Goal: Task Accomplishment & Management: Use online tool/utility

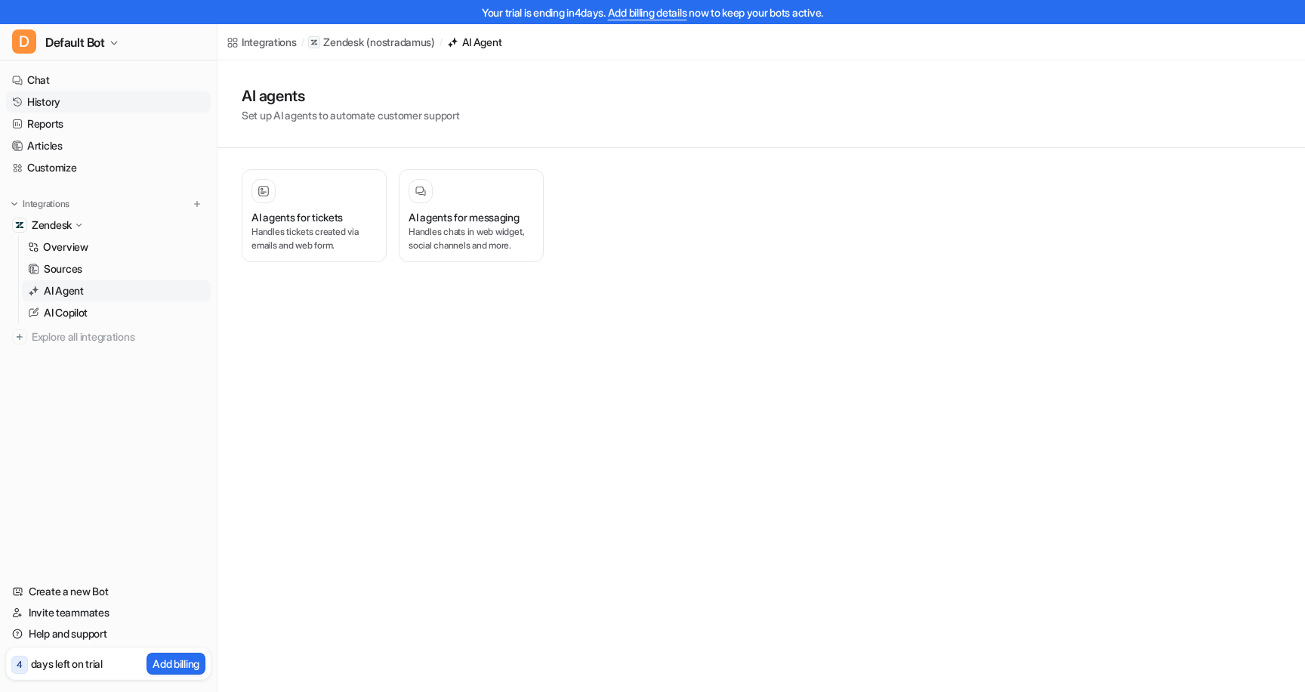
click at [54, 99] on link "History" at bounding box center [108, 101] width 205 height 21
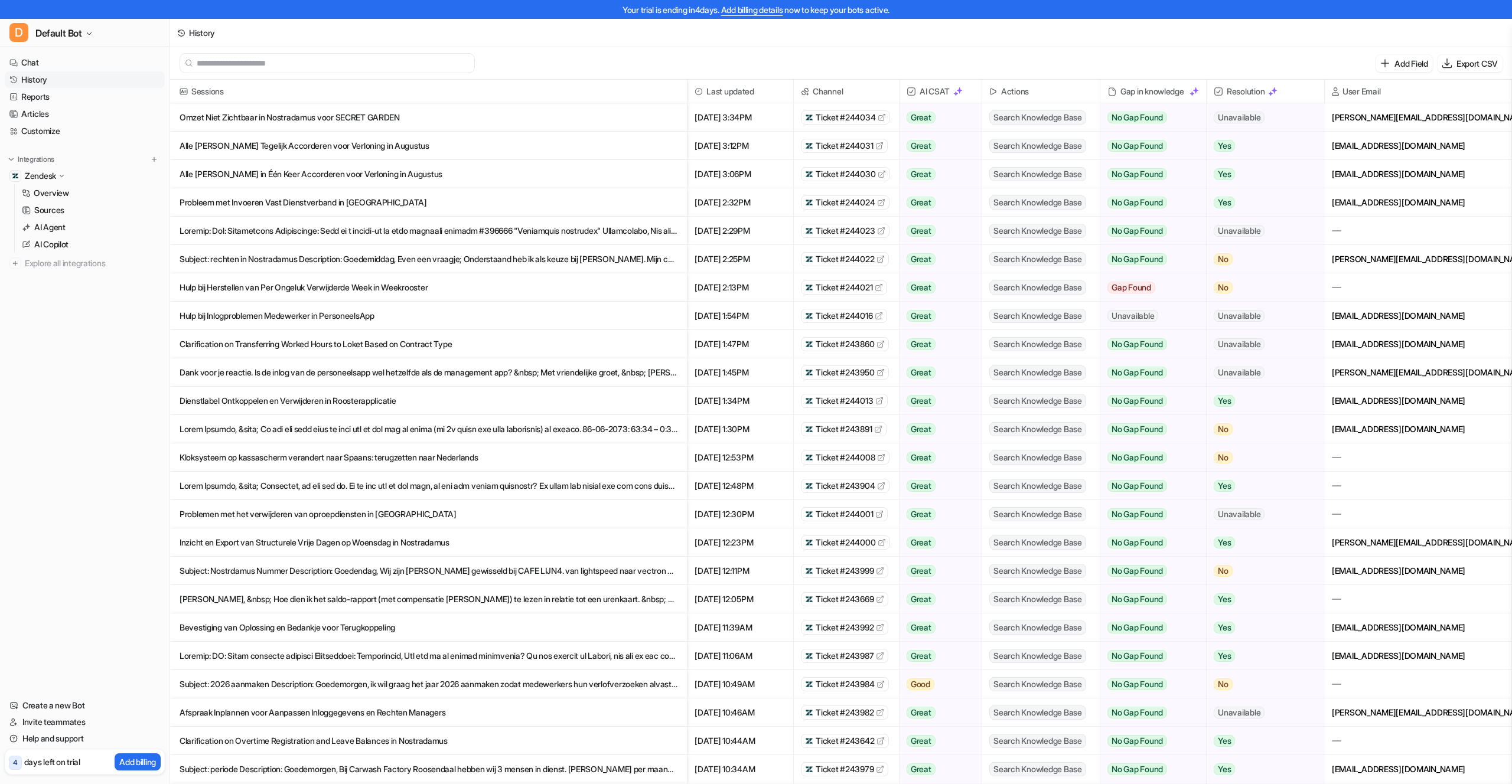
click at [468, 141] on p "Alle [PERSON_NAME] Tegelijk Accorderen voor Verloning in Augustus" at bounding box center [428, 145] width 498 height 28
click at [45, 127] on link "Customize" at bounding box center [84, 131] width 160 height 16
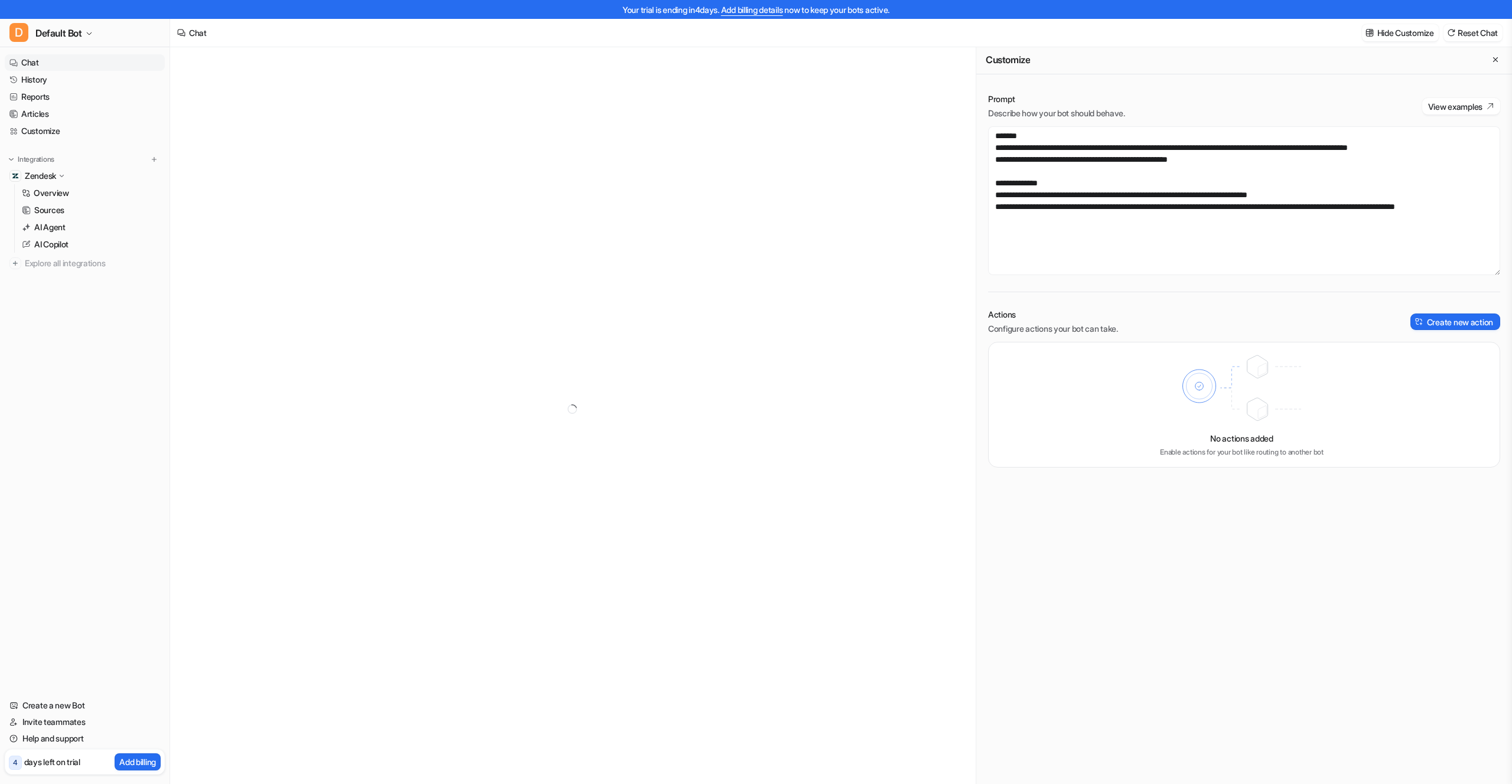
scroll to position [8, 0]
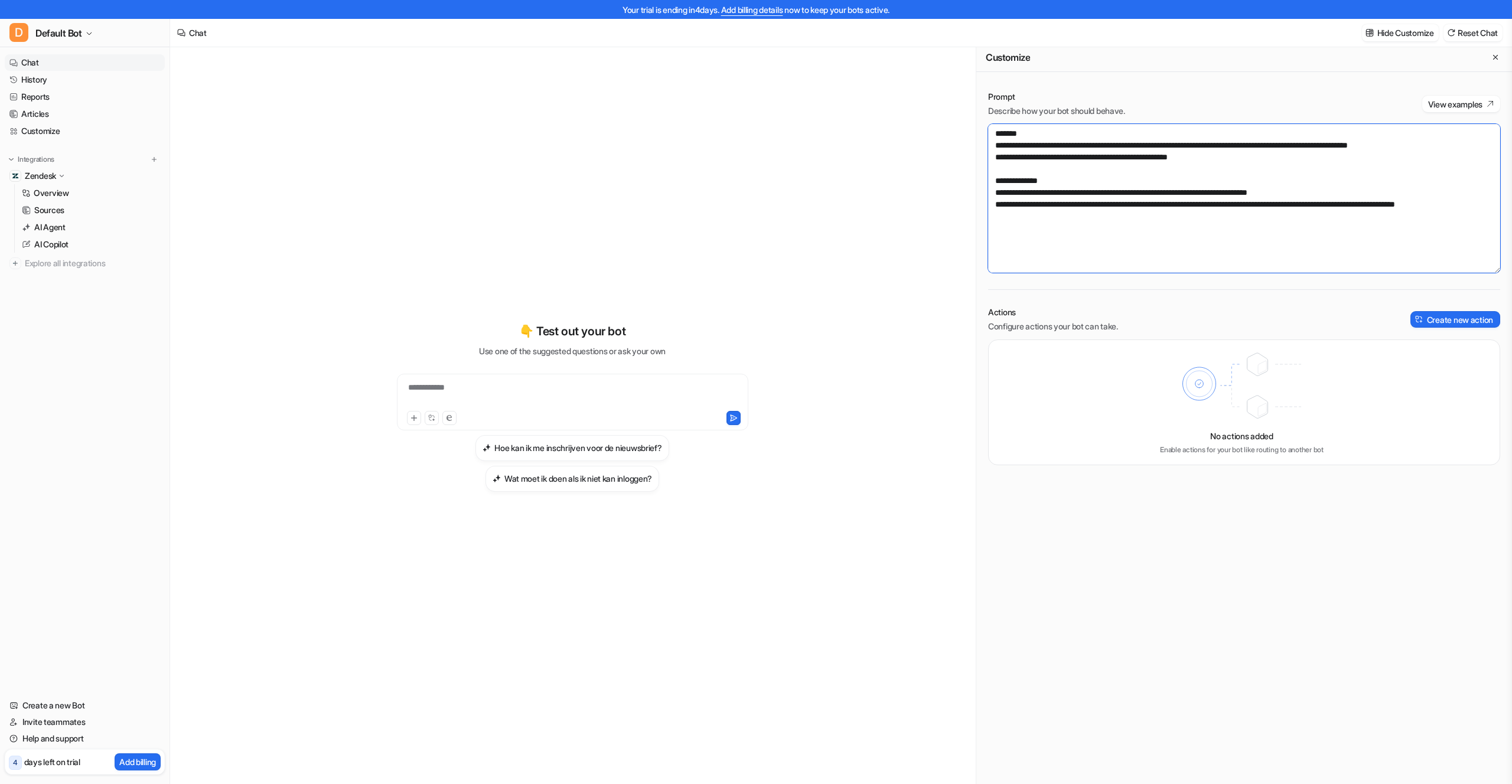
click at [1001, 222] on textarea "**********" at bounding box center [1244, 199] width 512 height 149
click at [1020, 158] on textarea "**********" at bounding box center [1244, 199] width 512 height 149
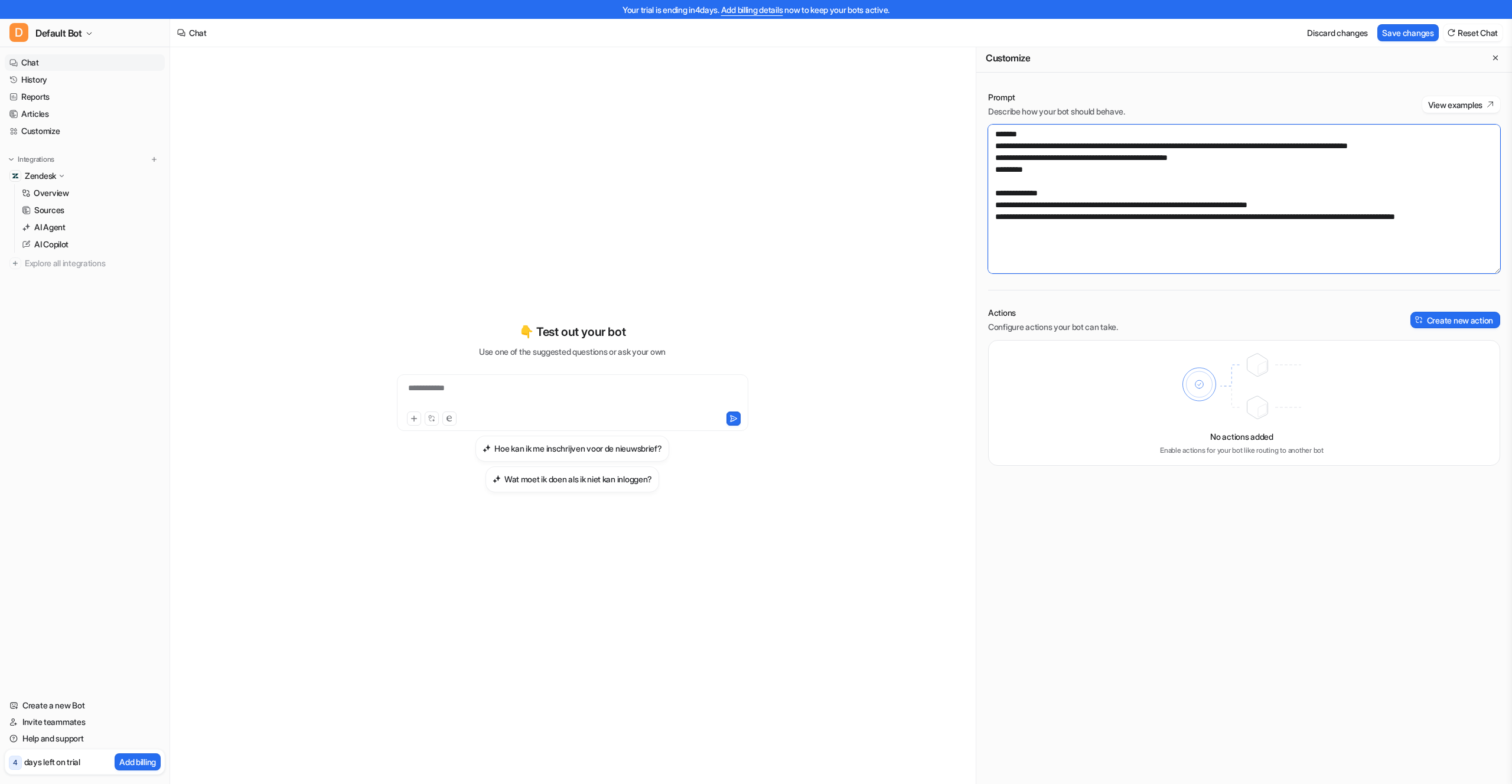
drag, startPoint x: 1026, startPoint y: 173, endPoint x: 1016, endPoint y: 171, distance: 10.2
click at [1009, 171] on textarea "**********" at bounding box center [1244, 199] width 512 height 149
click at [1020, 30] on button "Save changes" at bounding box center [1408, 33] width 62 height 17
drag, startPoint x: 1073, startPoint y: 167, endPoint x: 973, endPoint y: 166, distance: 100.0
click at [971, 165] on div "**********" at bounding box center [841, 421] width 1342 height 756
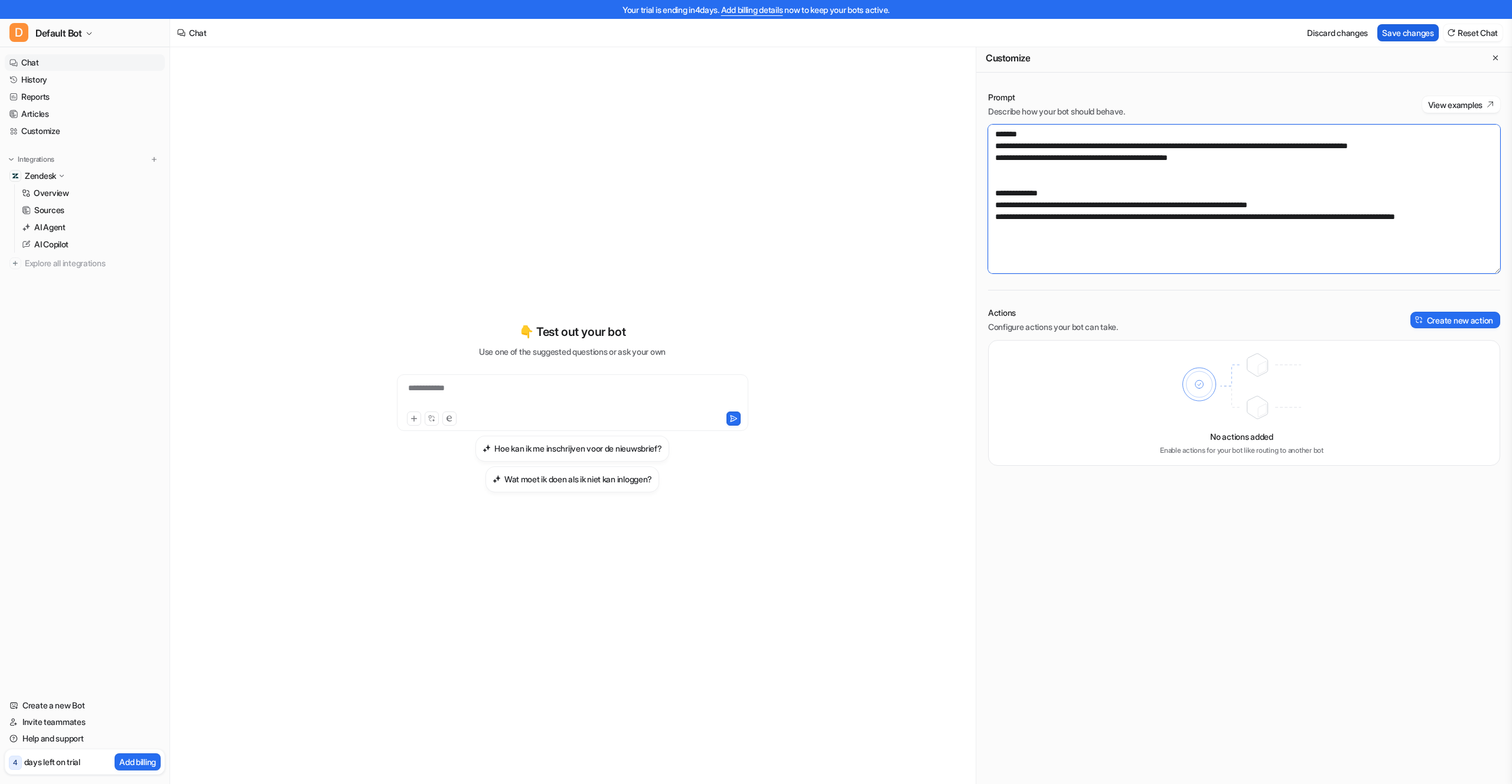
type textarea "**********"
drag, startPoint x: 1414, startPoint y: 28, endPoint x: 1417, endPoint y: 46, distance: 18.2
click at [1020, 28] on button "Save changes" at bounding box center [1408, 33] width 62 height 17
click at [55, 79] on link "History" at bounding box center [84, 79] width 160 height 16
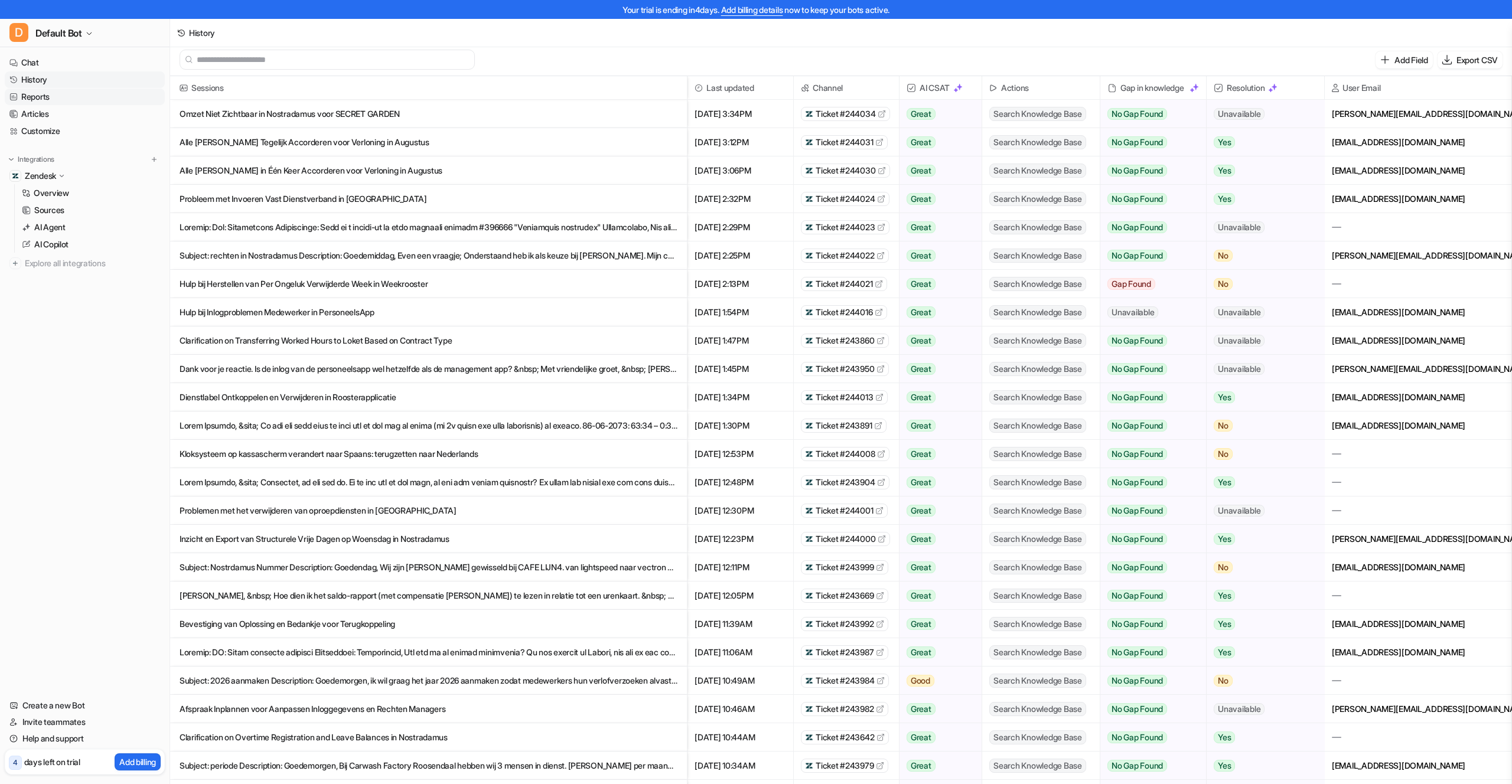
click at [52, 92] on link "Reports" at bounding box center [84, 96] width 160 height 16
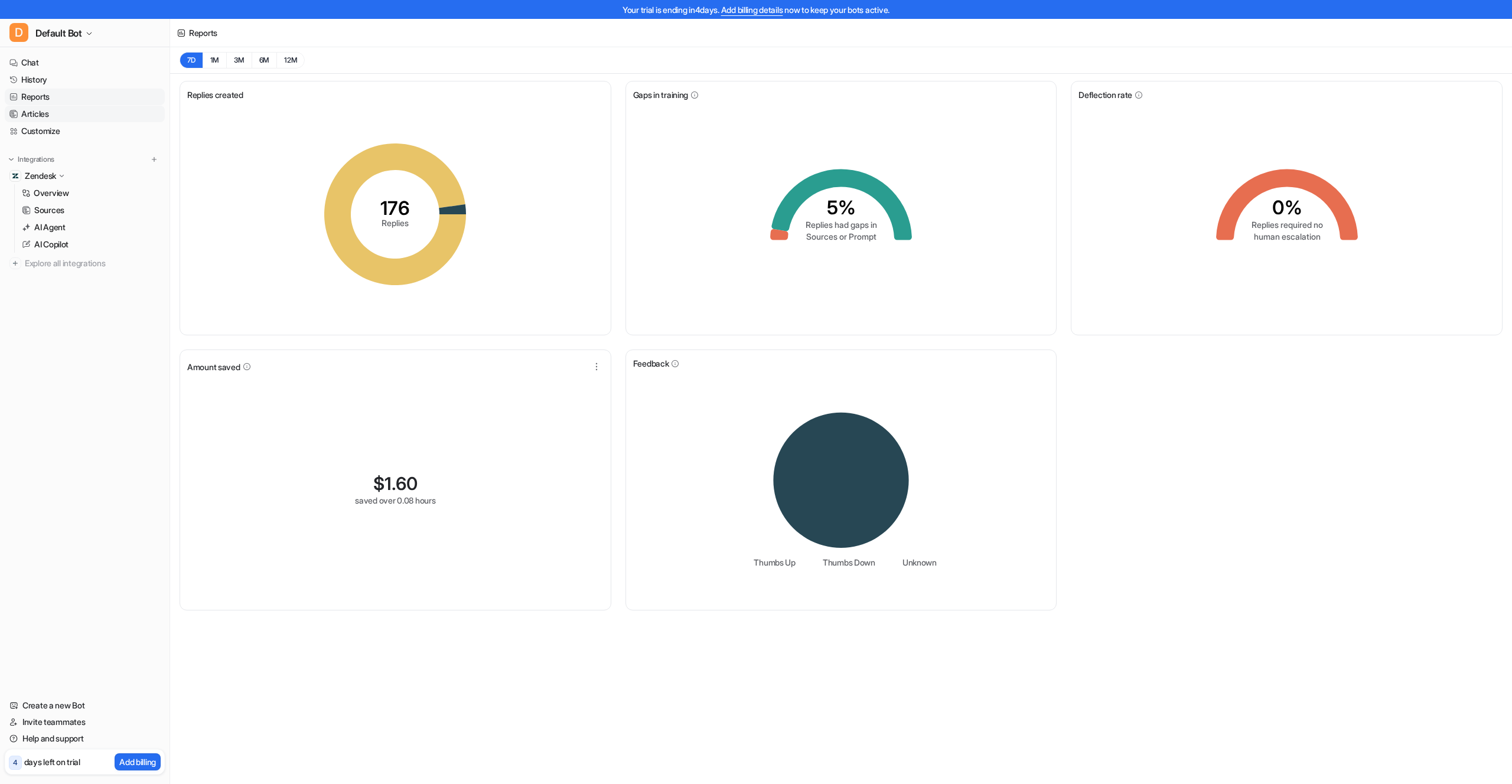
click at [49, 113] on link "Articles" at bounding box center [84, 113] width 160 height 16
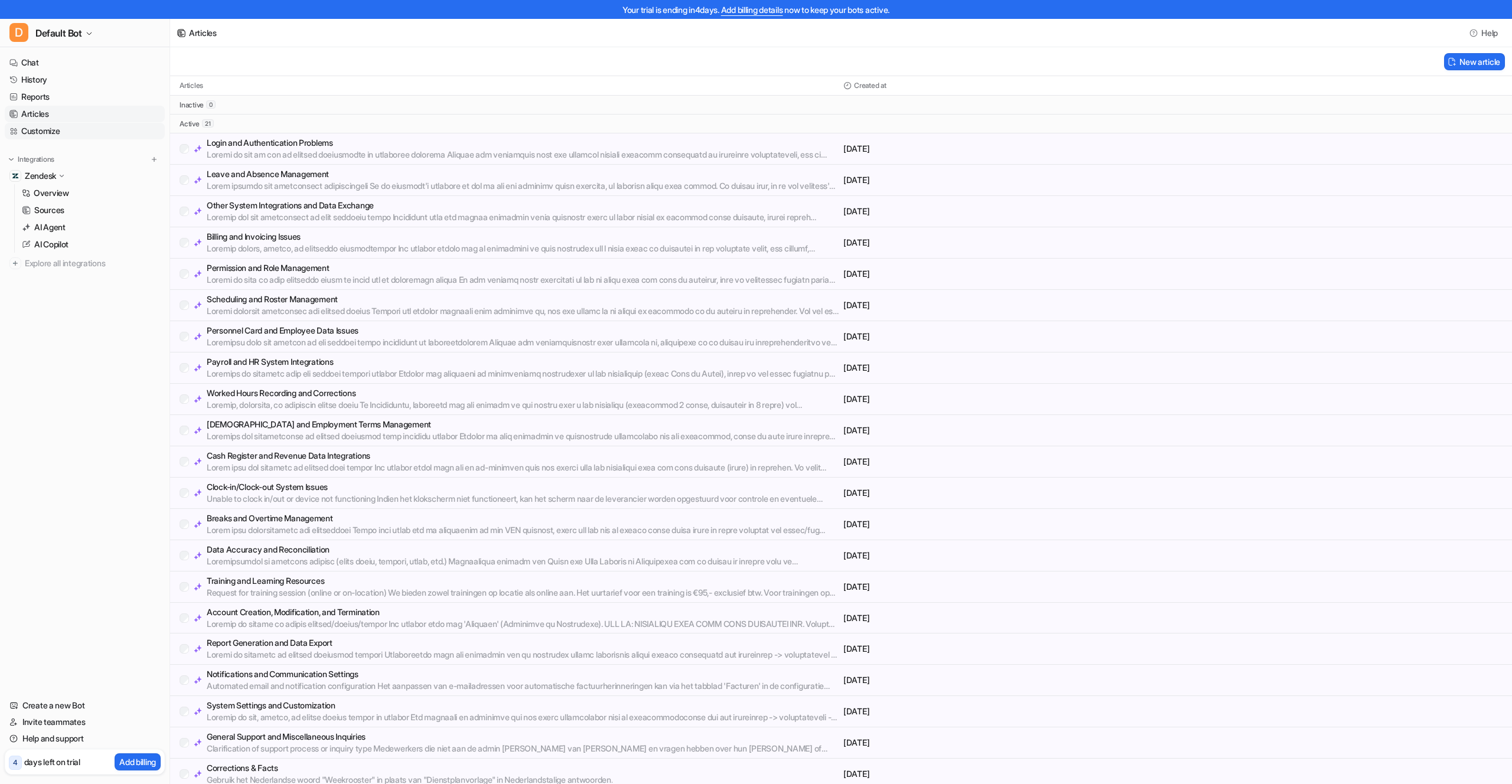
click at [77, 127] on link "Customize" at bounding box center [84, 131] width 160 height 16
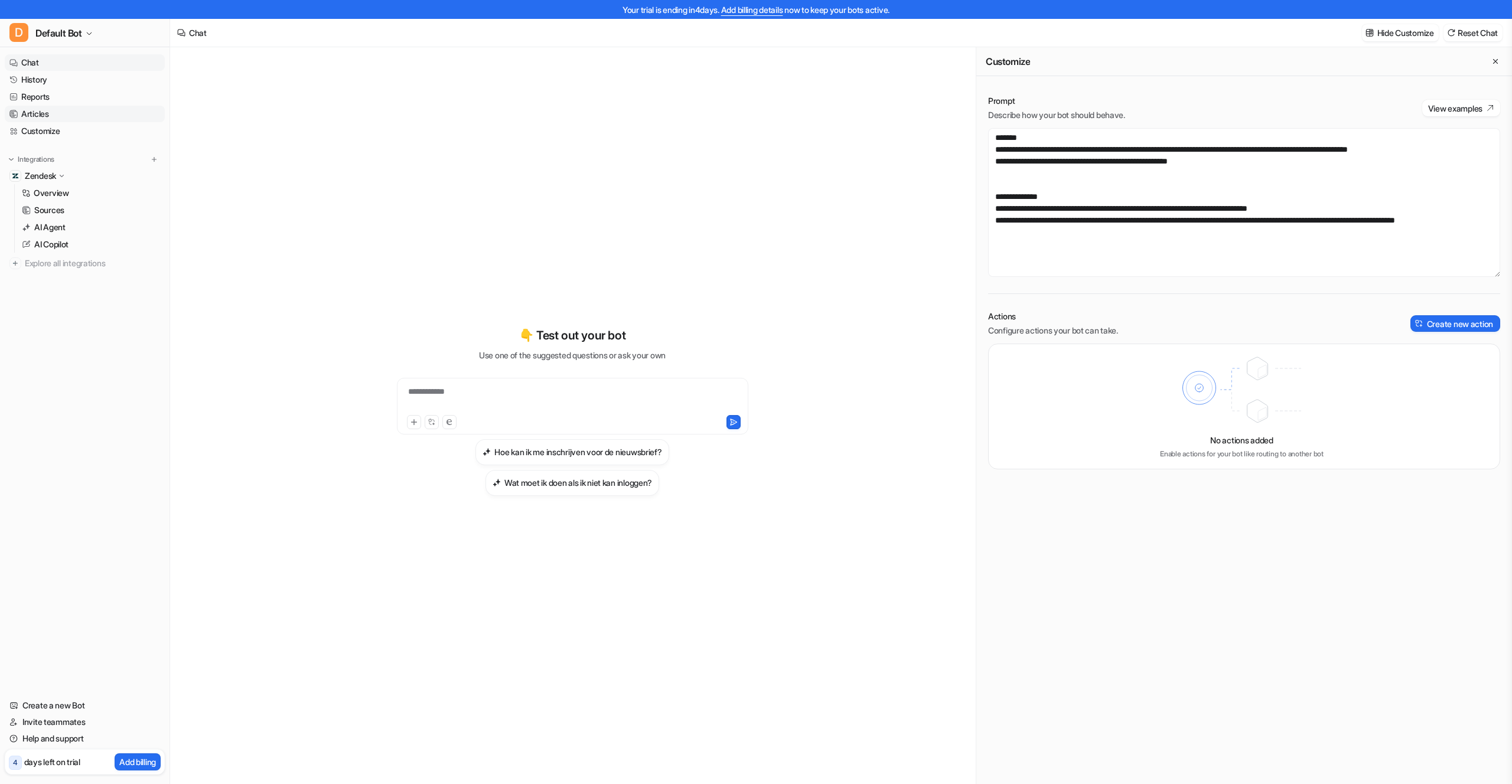
click at [50, 115] on link "Articles" at bounding box center [84, 113] width 160 height 16
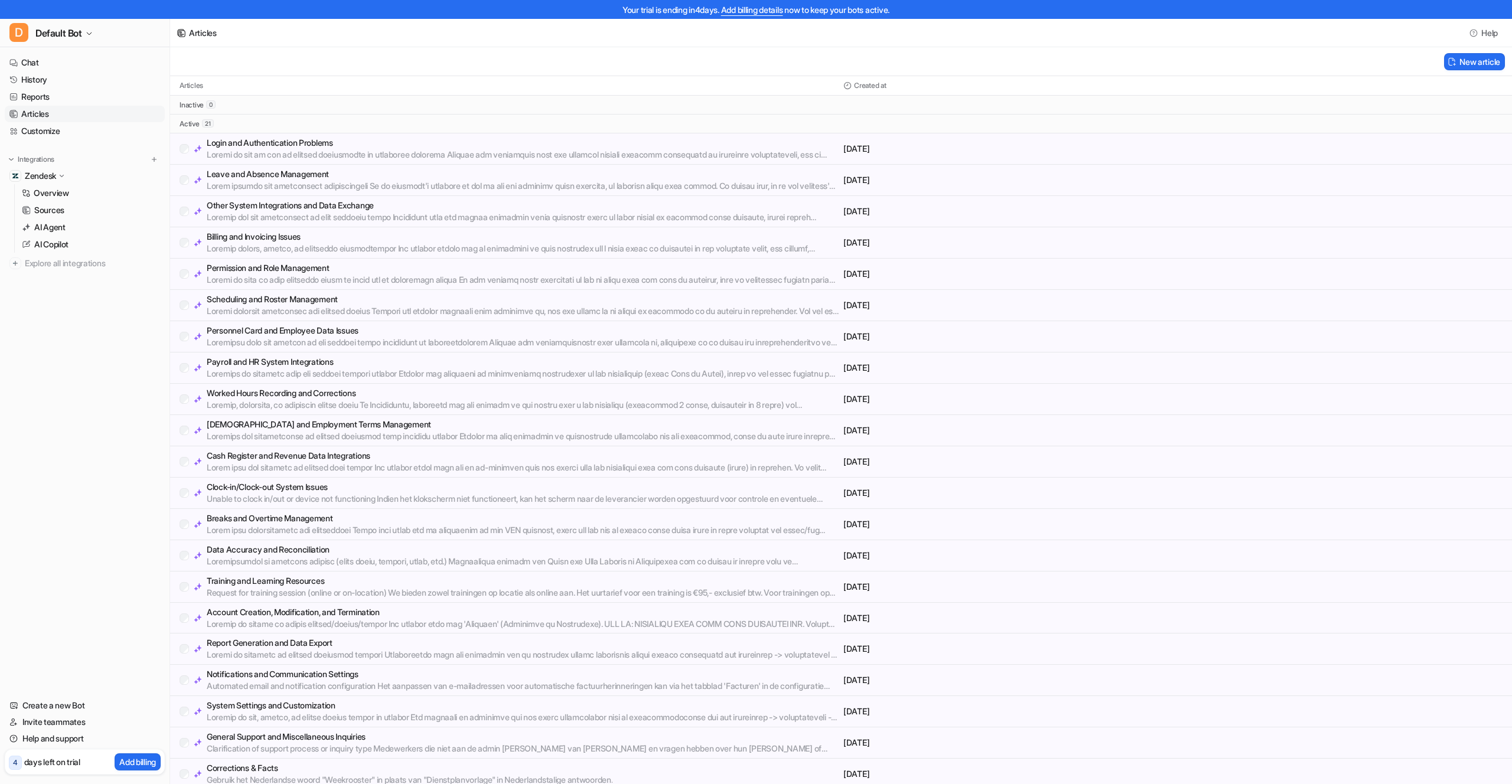
scroll to position [6, 0]
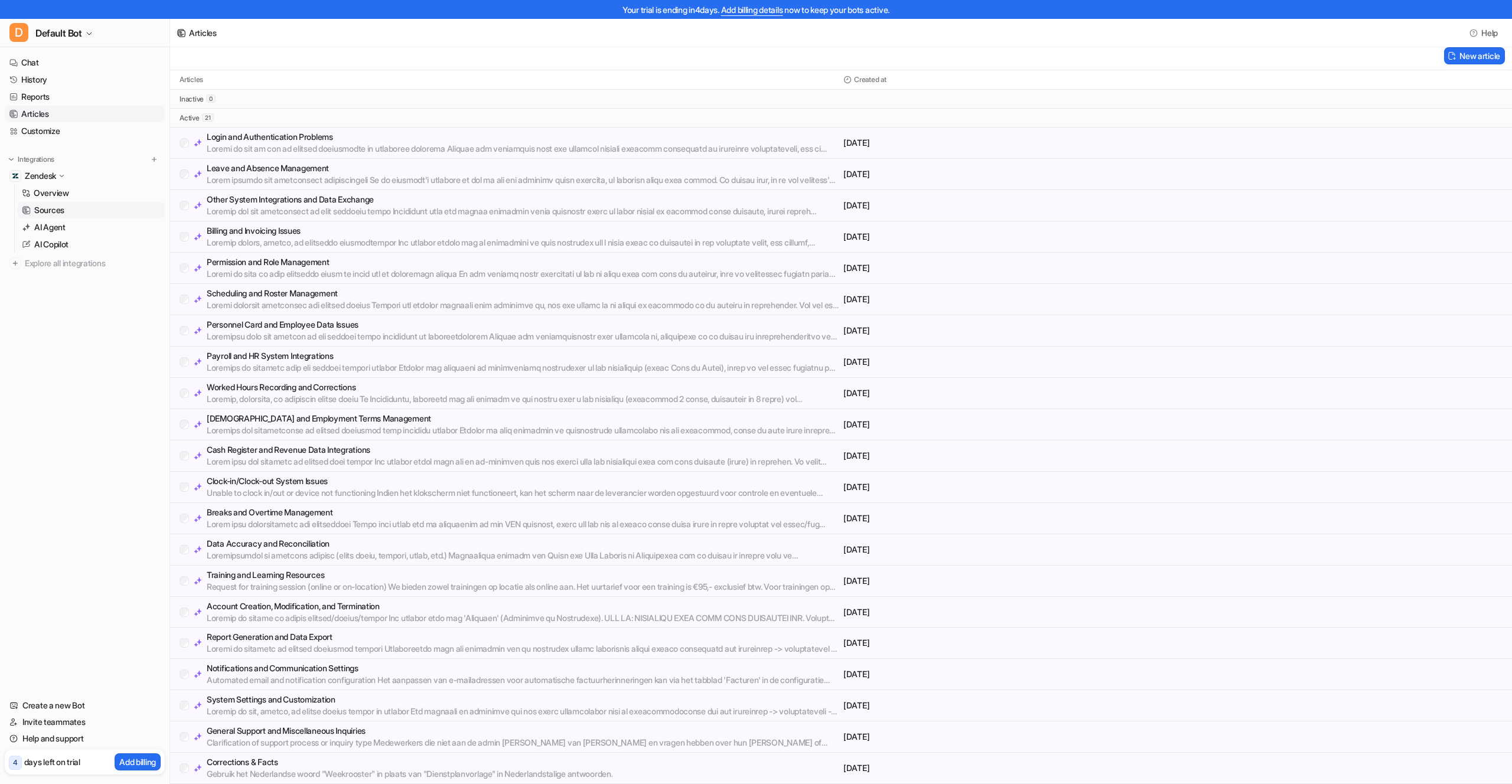
click at [59, 212] on p "Sources" at bounding box center [49, 209] width 30 height 12
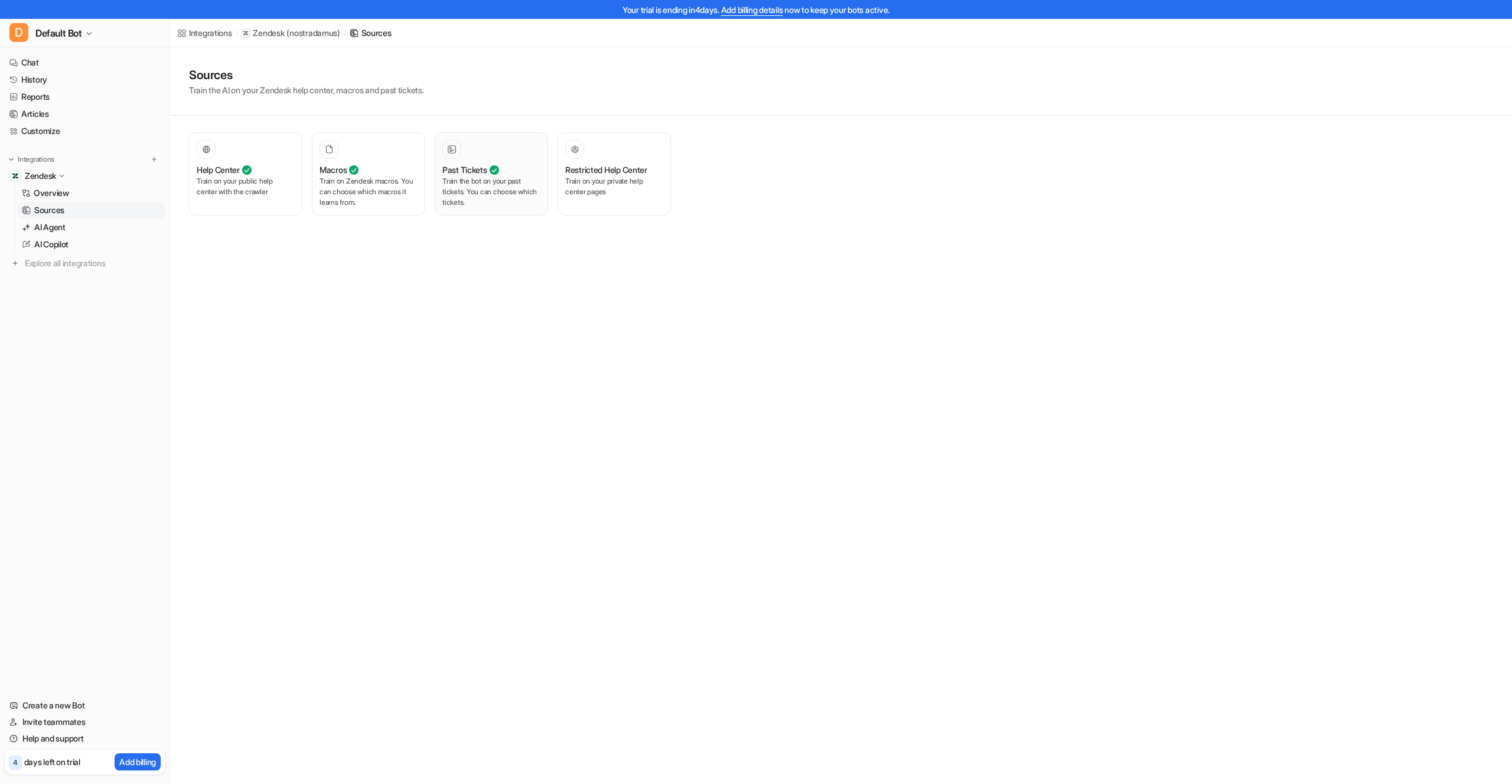
click at [483, 186] on p "Train the bot on your past tickets. You can choose which tickets." at bounding box center [491, 192] width 98 height 32
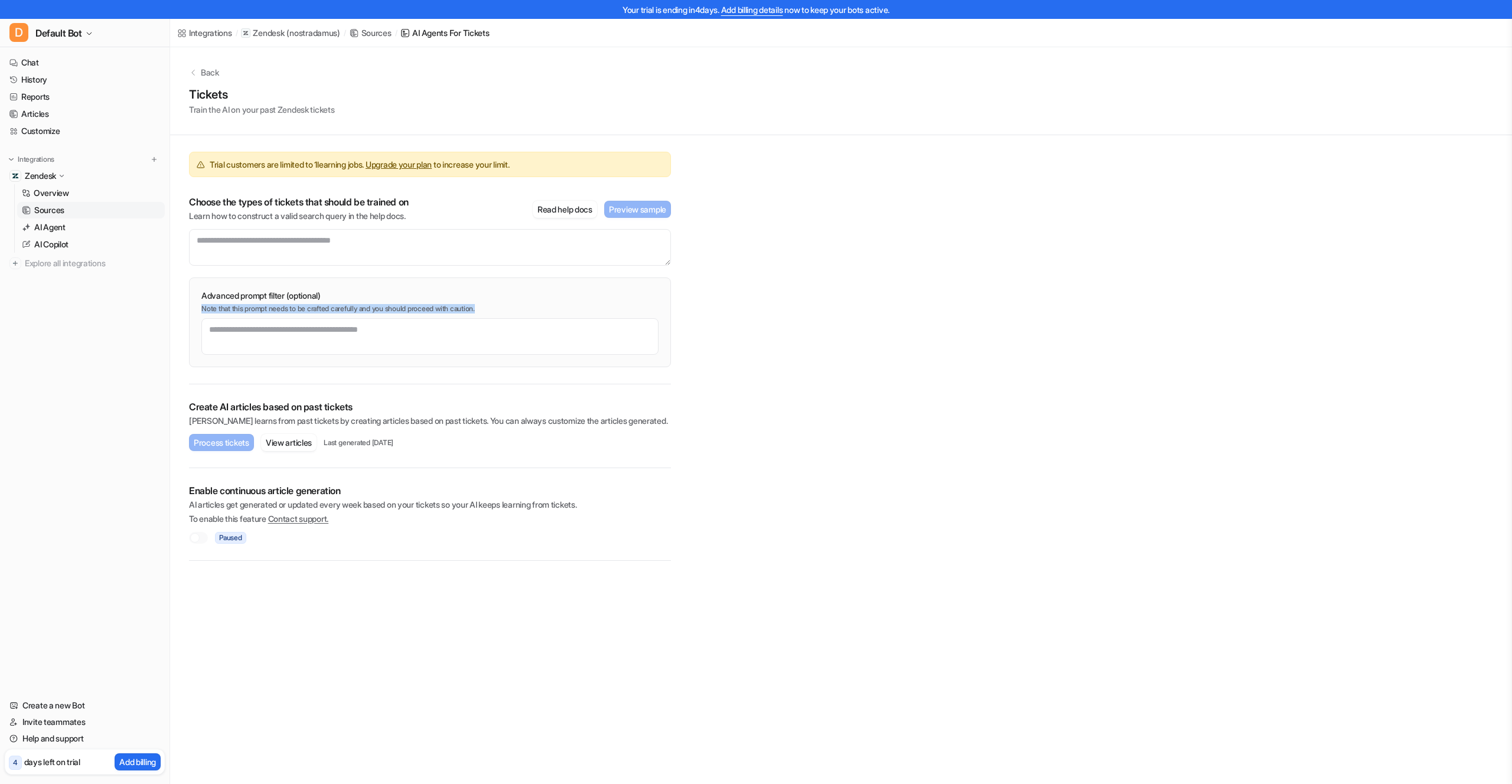
click at [797, 303] on div "Back Tickets Train the AI on your past Zendesk tickets Trial customers are limi…" at bounding box center [841, 303] width 1342 height 514
click at [1020, 347] on div "Back Tickets Train the AI on your past Zendesk tickets Trial customers are limi…" at bounding box center [841, 303] width 1342 height 514
click at [63, 231] on p "AI Agent" at bounding box center [50, 227] width 31 height 12
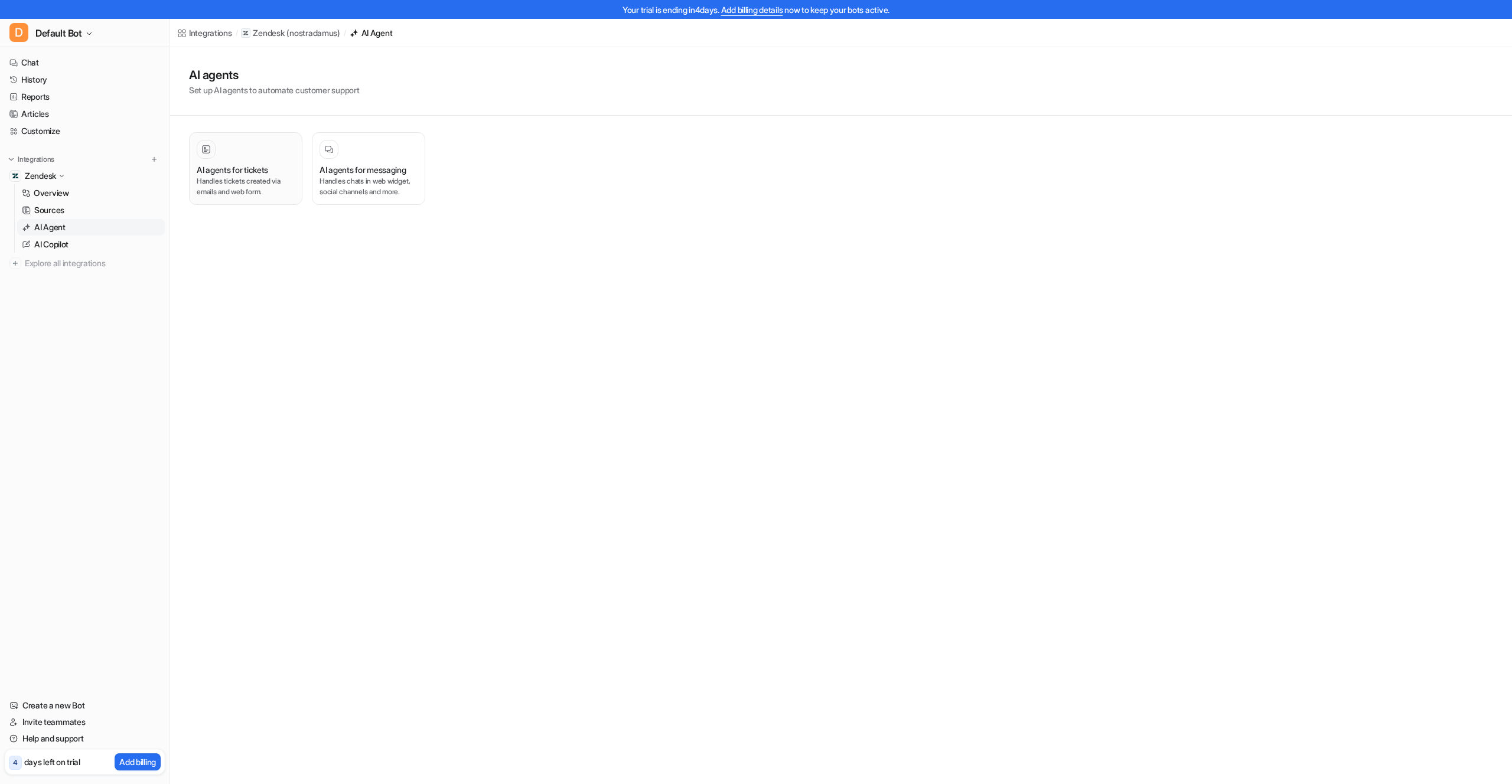
click at [251, 174] on h3 "AI agents for tickets" at bounding box center [232, 170] width 71 height 13
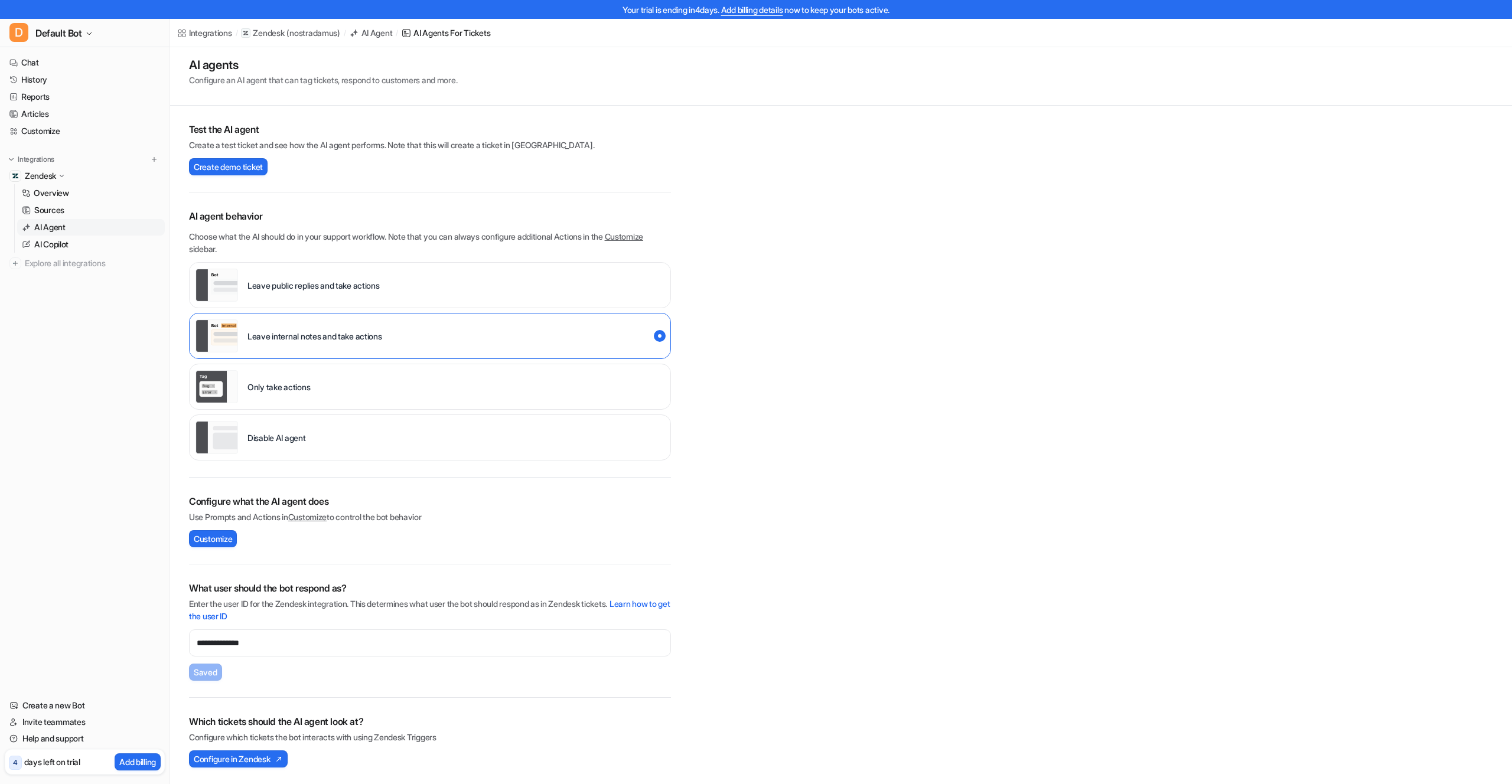
scroll to position [13, 0]
